Goal: Information Seeking & Learning: Check status

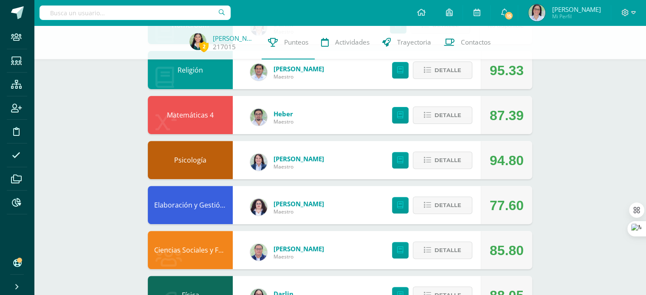
scroll to position [262, 0]
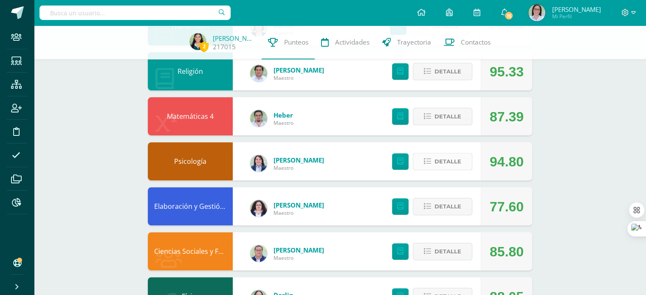
click at [437, 167] on span "Detalle" at bounding box center [447, 162] width 27 height 16
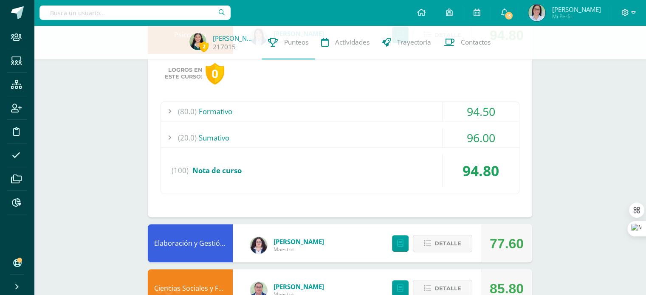
scroll to position [389, 0]
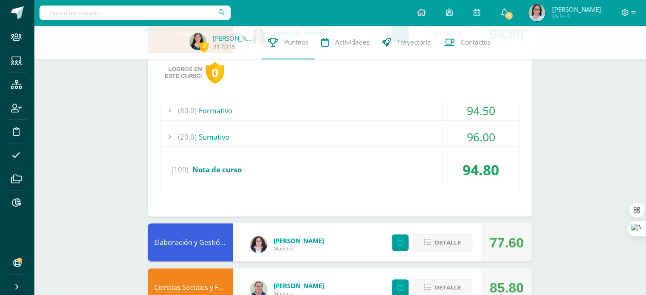
click at [270, 119] on div "(80.0) Formativo" at bounding box center [340, 110] width 358 height 19
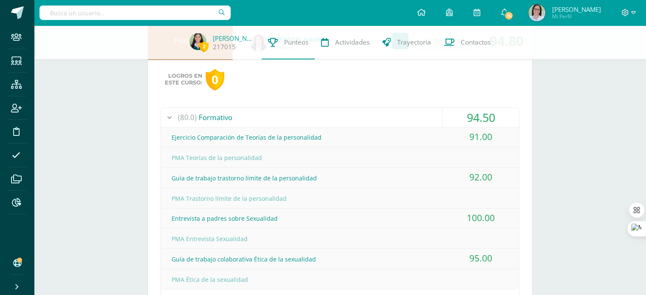
scroll to position [280, 0]
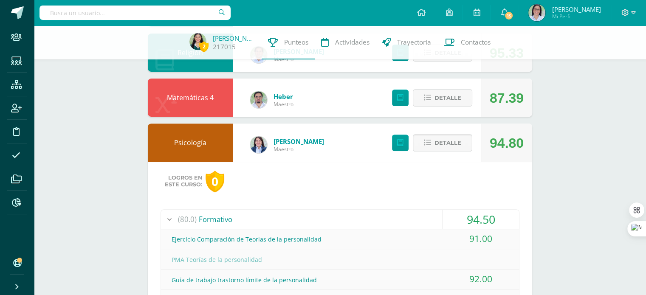
click at [454, 143] on span "Detalle" at bounding box center [447, 143] width 27 height 16
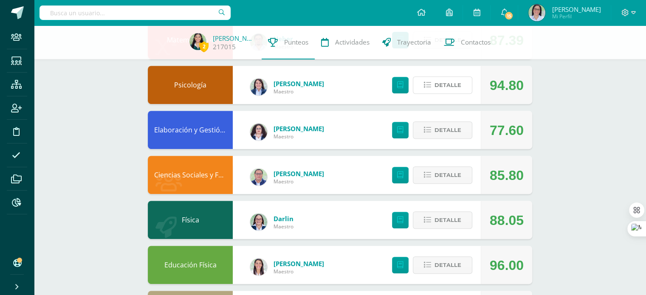
scroll to position [338, 0]
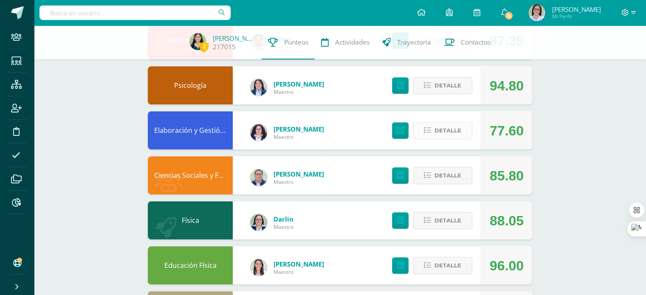
click at [440, 133] on span "Detalle" at bounding box center [447, 131] width 27 height 16
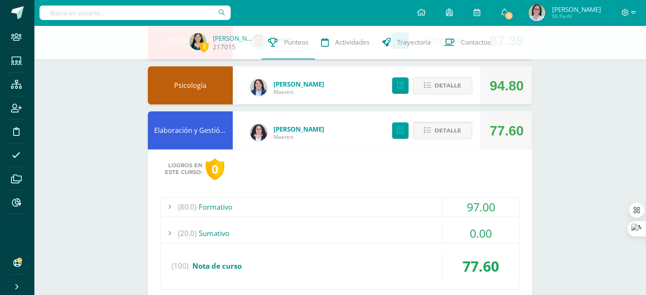
scroll to position [421, 0]
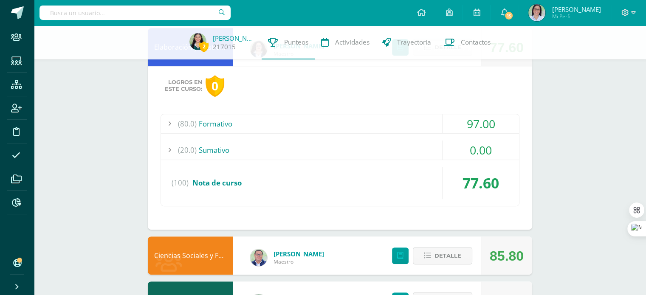
click at [277, 151] on div "(20.0) [GEOGRAPHIC_DATA]" at bounding box center [340, 150] width 358 height 19
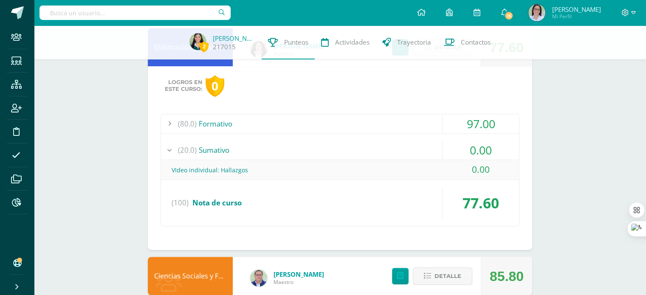
click at [277, 151] on div "(20.0) [GEOGRAPHIC_DATA]" at bounding box center [340, 150] width 358 height 19
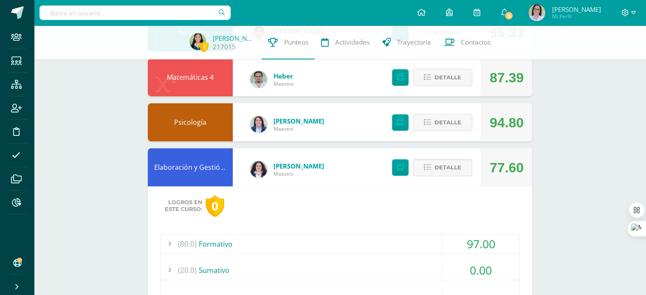
scroll to position [300, 0]
click at [445, 167] on span "Detalle" at bounding box center [447, 168] width 27 height 16
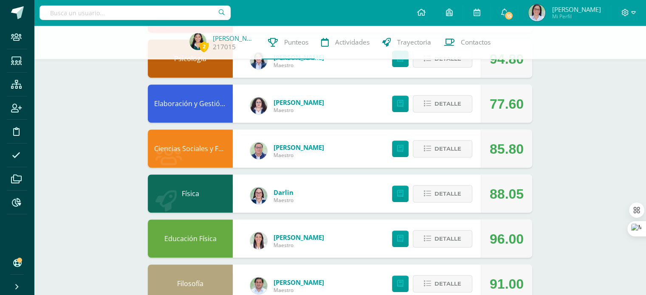
scroll to position [364, 0]
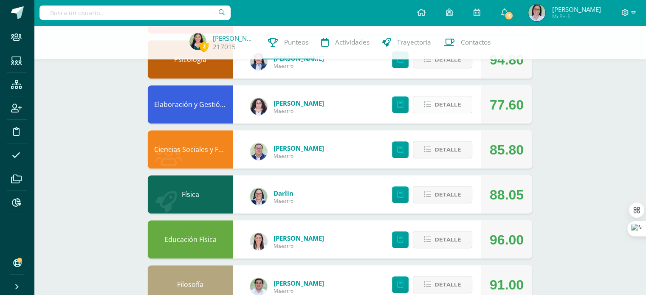
click at [460, 105] on span "Detalle" at bounding box center [447, 105] width 27 height 16
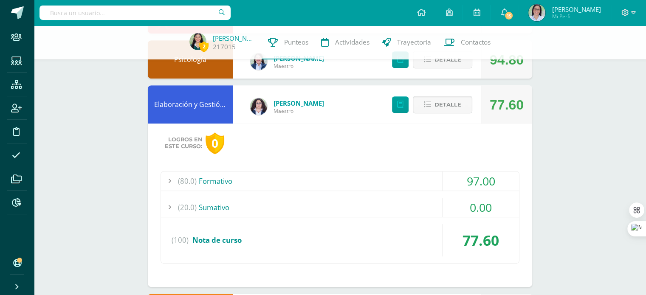
click at [349, 195] on div "(80.0) Formativo 97.00 Juicio al proyecto 96.00" at bounding box center [340, 217] width 359 height 93
click at [351, 198] on div "(20.0) [GEOGRAPHIC_DATA]" at bounding box center [340, 207] width 358 height 19
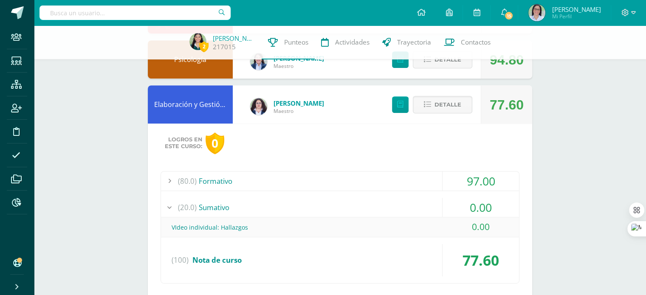
click at [351, 198] on div "(20.0) [GEOGRAPHIC_DATA]" at bounding box center [340, 207] width 358 height 19
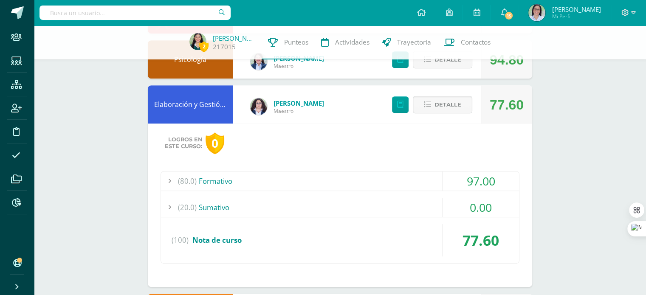
click at [325, 186] on div "(80.0) Formativo" at bounding box center [340, 181] width 358 height 19
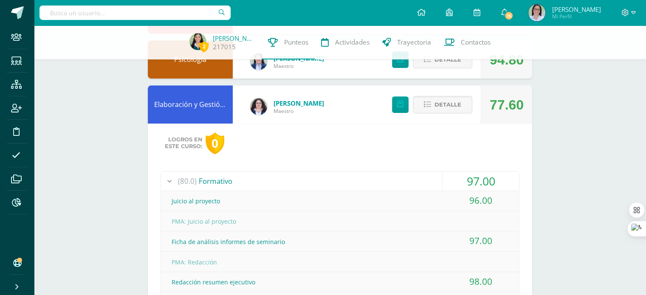
click at [325, 186] on div "(80.0) Formativo" at bounding box center [340, 181] width 358 height 19
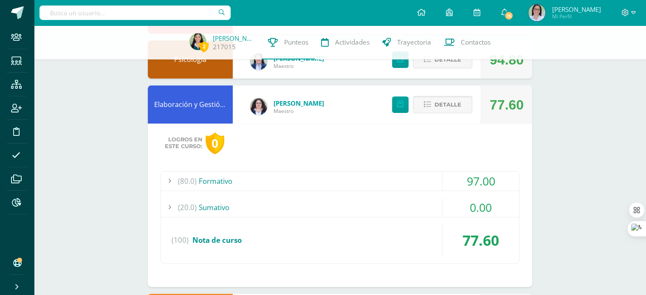
click at [447, 102] on span "Detalle" at bounding box center [447, 105] width 27 height 16
